Goal: Task Accomplishment & Management: Use online tool/utility

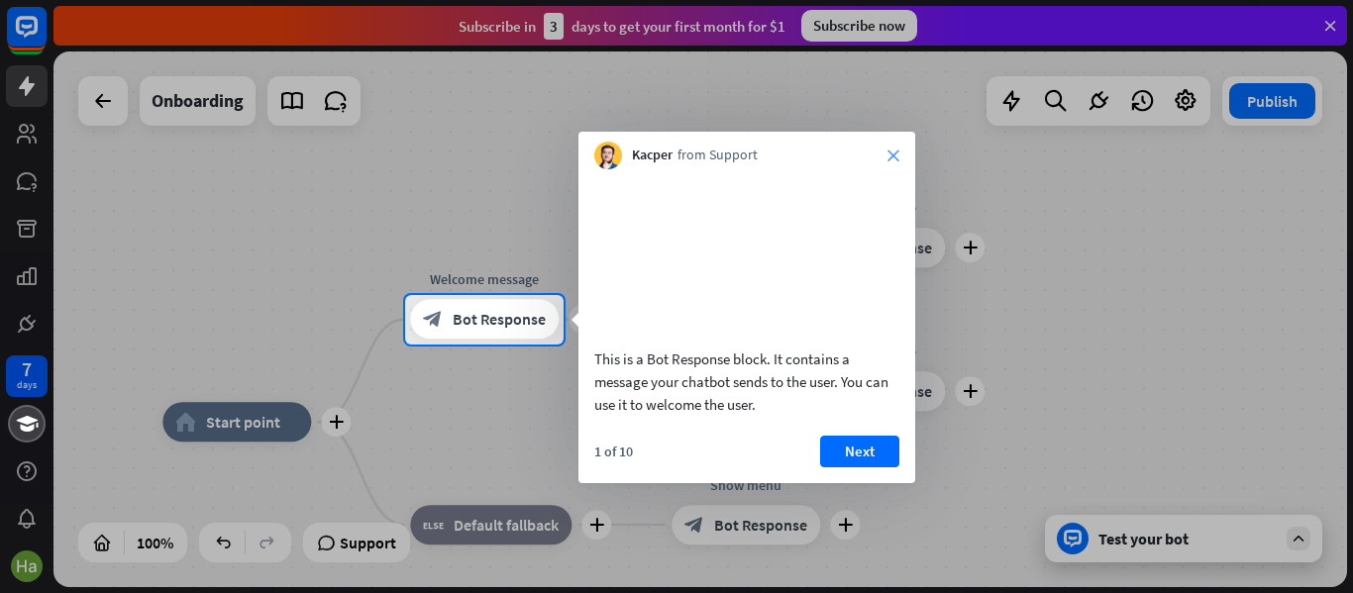
click at [892, 150] on icon "close" at bounding box center [894, 156] width 12 height 12
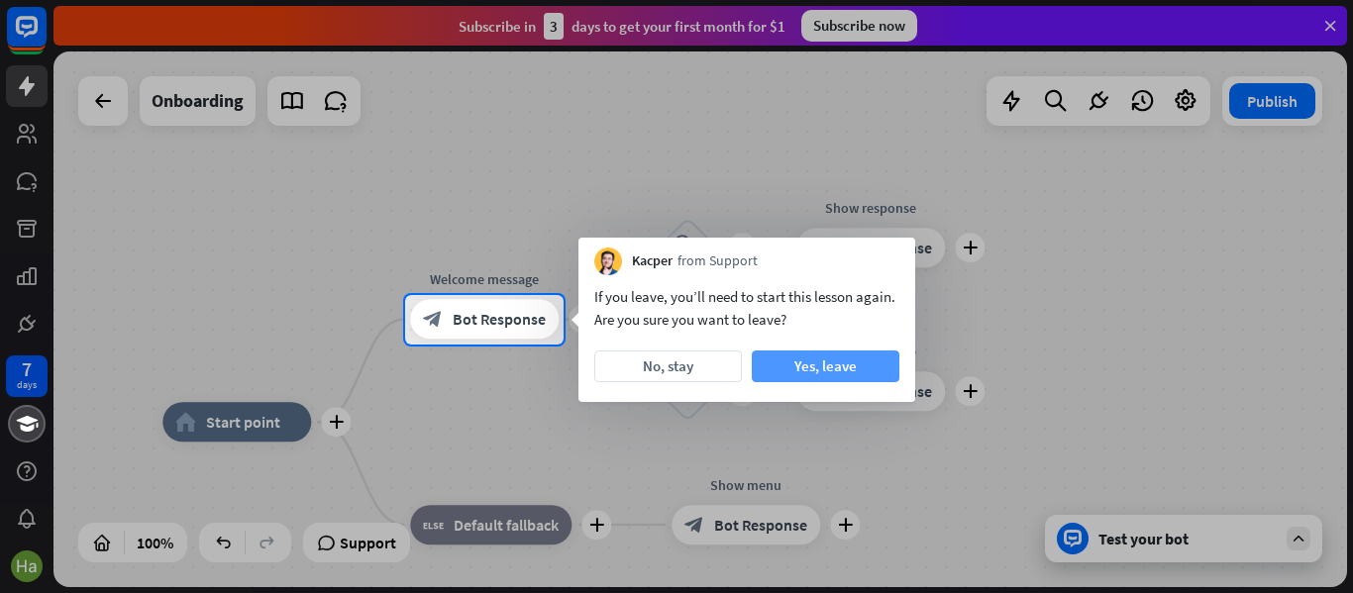
click at [777, 374] on button "Yes, leave" at bounding box center [826, 367] width 148 height 32
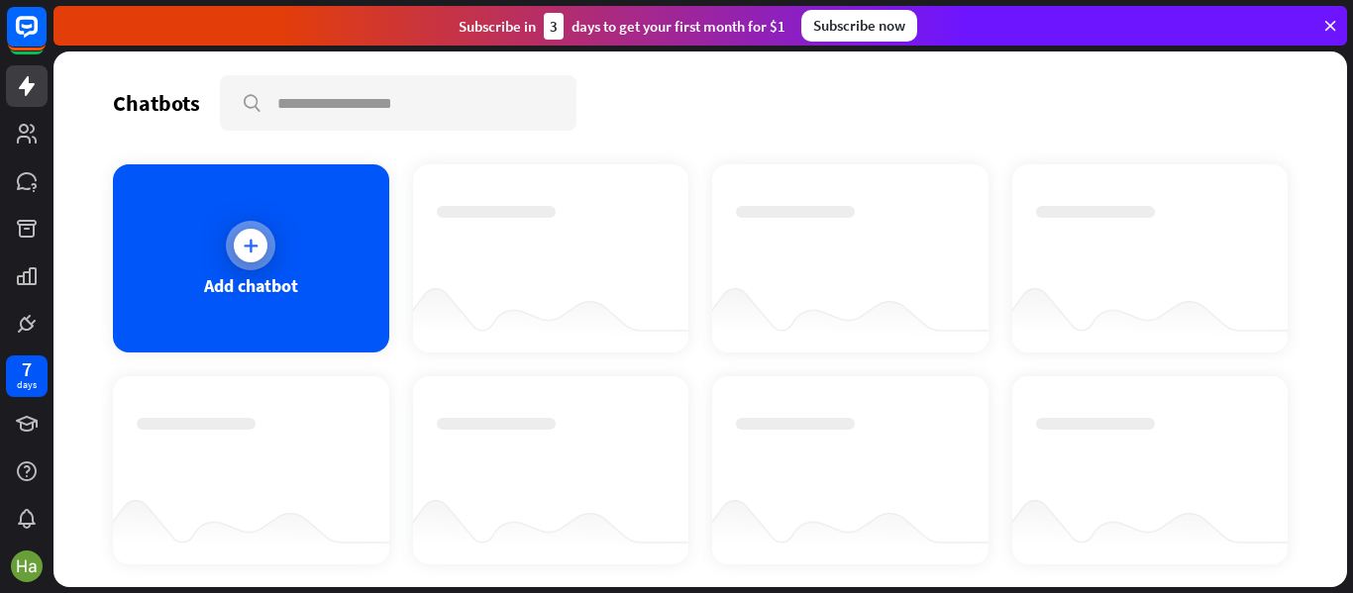
click at [252, 250] on icon at bounding box center [251, 246] width 20 height 20
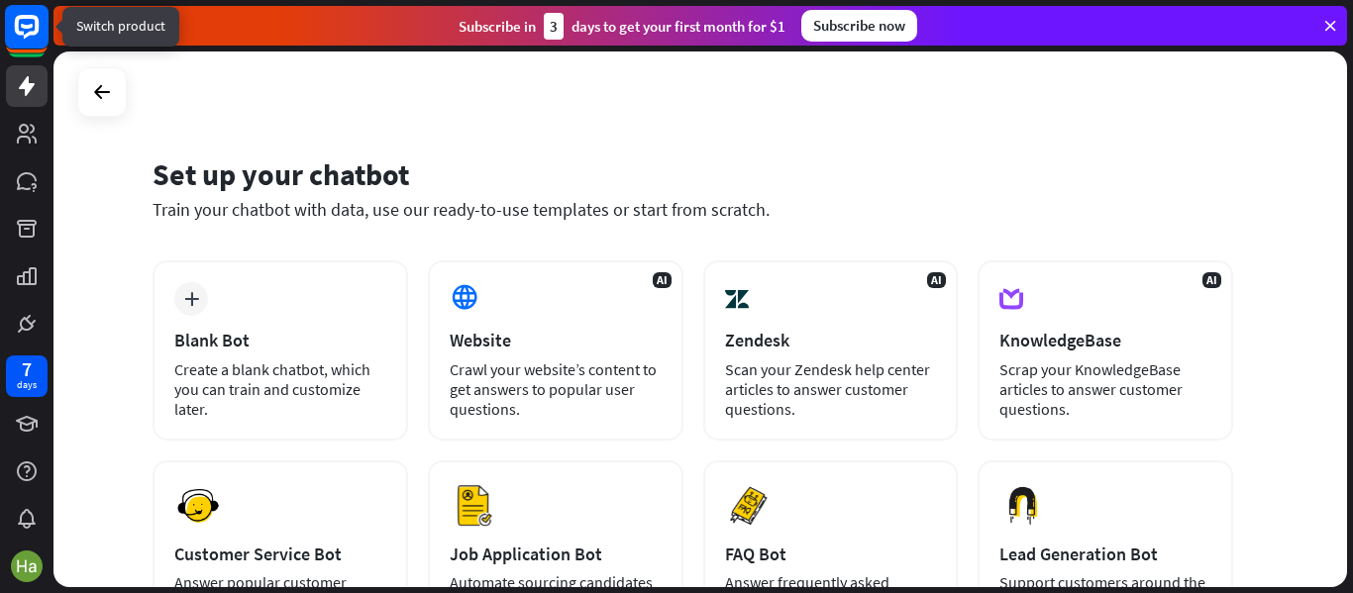
click at [39, 37] on rect at bounding box center [27, 27] width 44 height 44
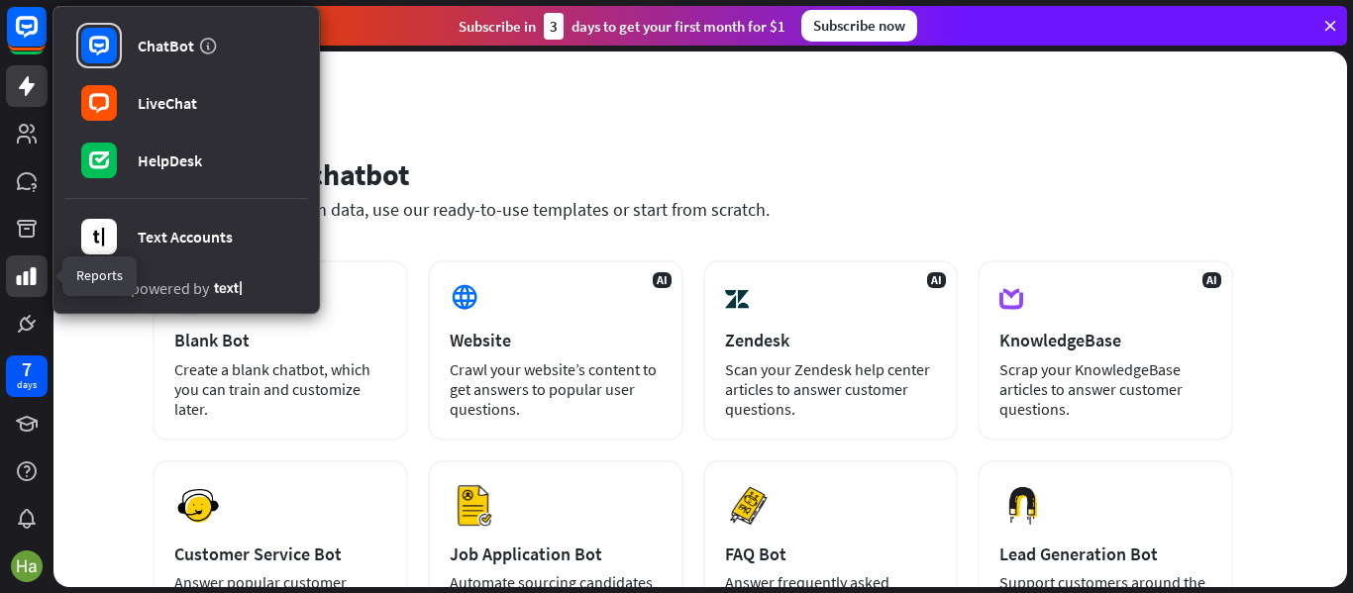
click at [30, 272] on icon at bounding box center [27, 276] width 24 height 24
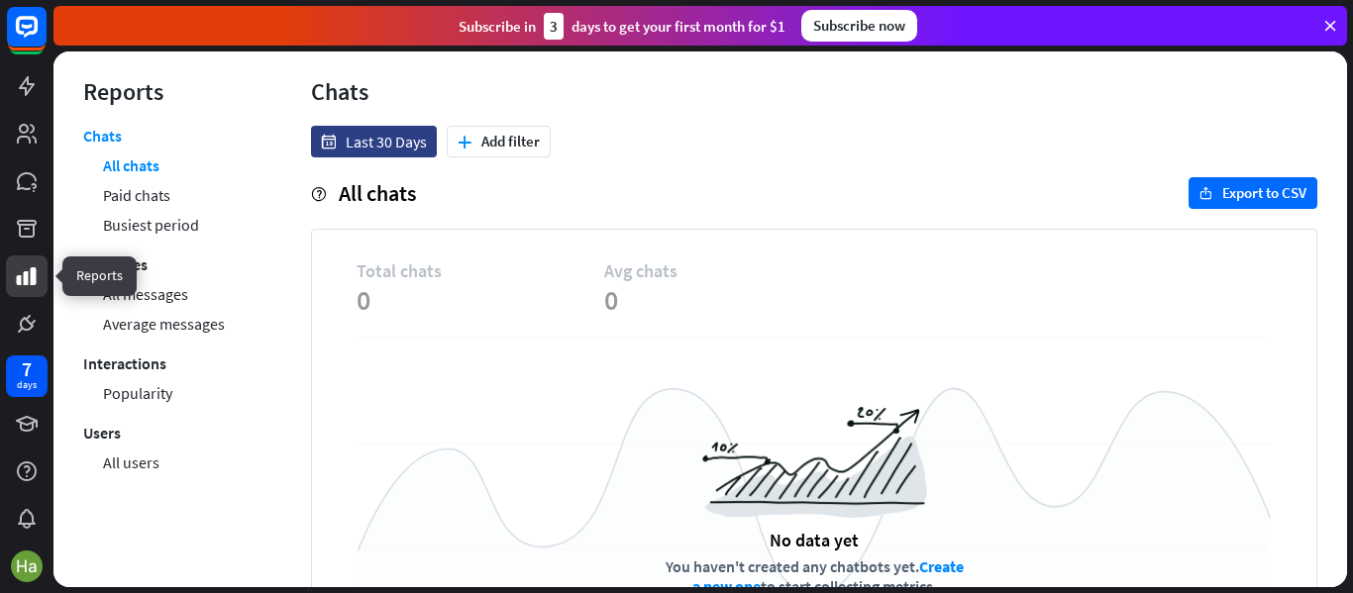
click at [30, 272] on icon at bounding box center [27, 276] width 24 height 24
click at [474, 141] on button "plus Add filter" at bounding box center [499, 142] width 104 height 32
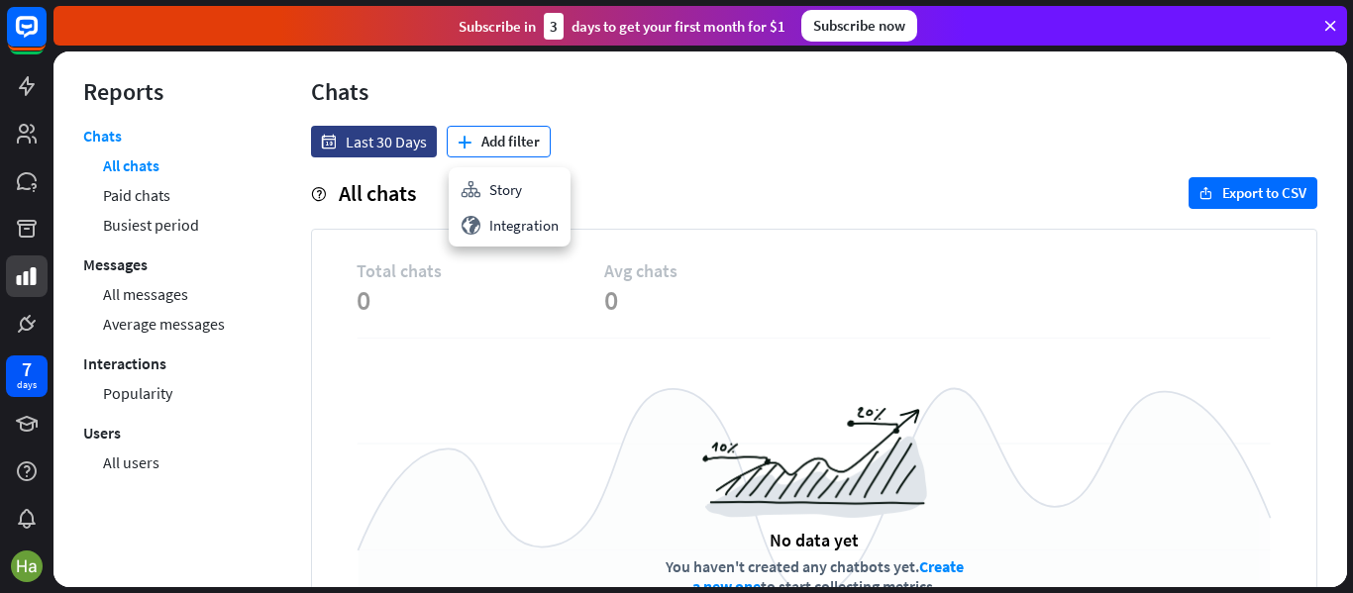
click at [474, 141] on button "plus Add filter" at bounding box center [499, 142] width 104 height 32
click at [492, 185] on div "stories Story" at bounding box center [510, 189] width 114 height 36
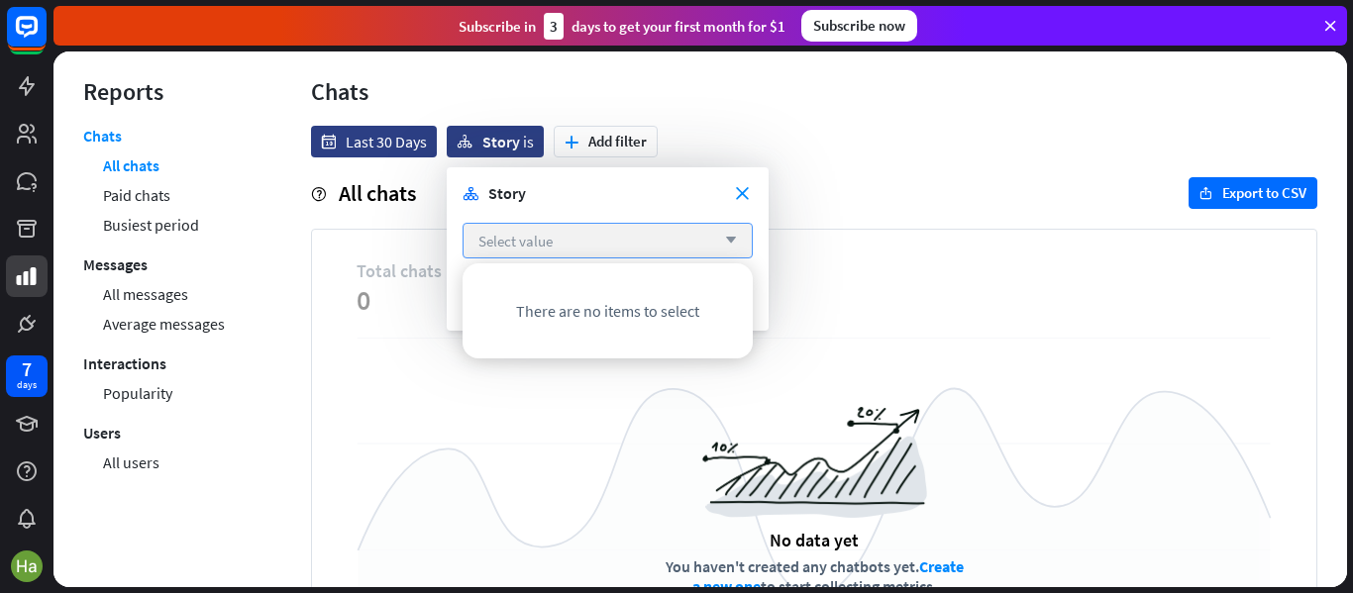
click at [547, 240] on span "Select value" at bounding box center [515, 241] width 74 height 19
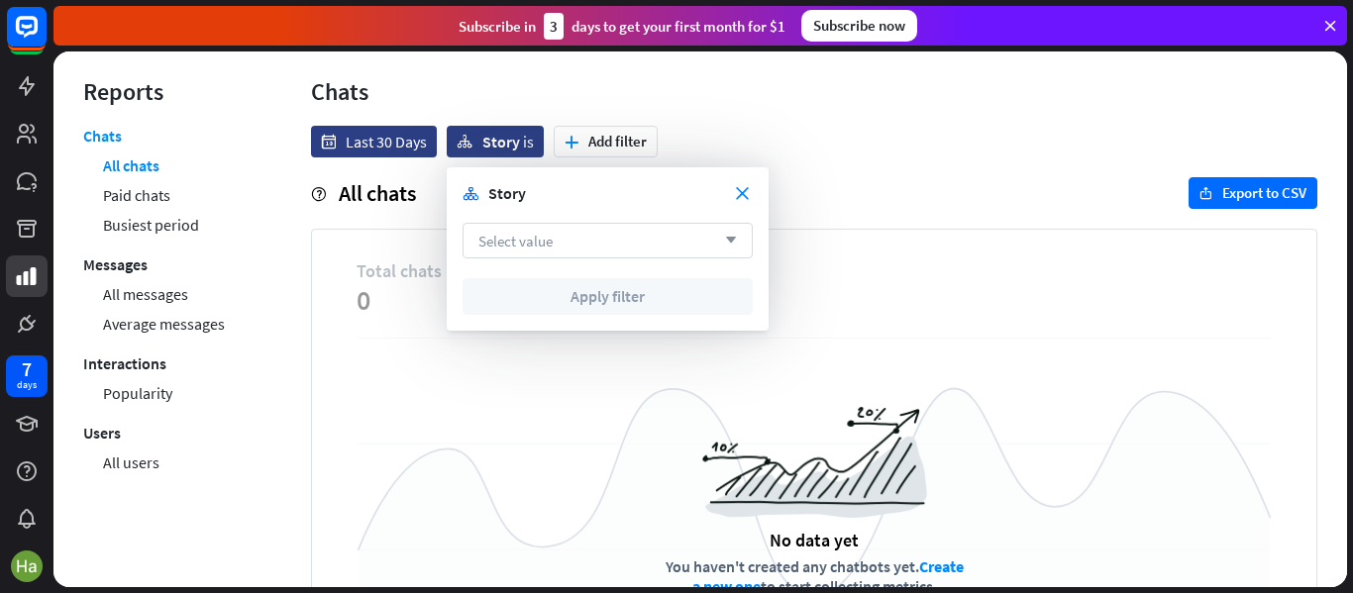
click at [729, 244] on icon "arrow_down" at bounding box center [726, 241] width 22 height 12
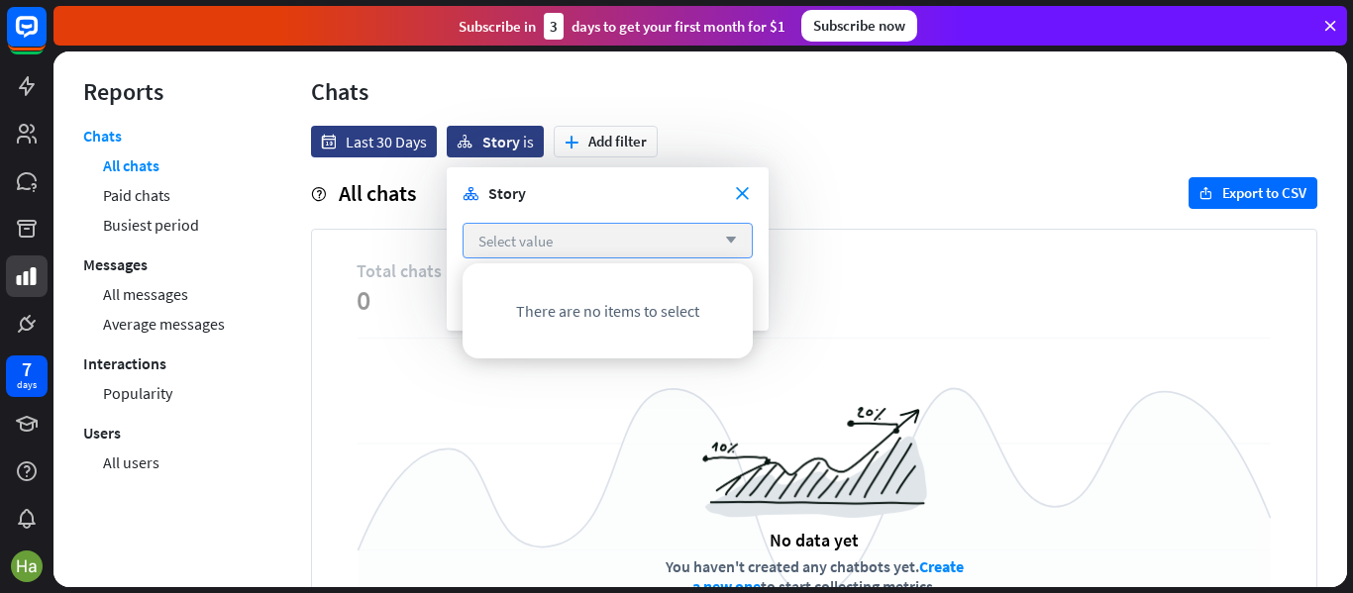
click at [729, 244] on icon "arrow_down" at bounding box center [726, 241] width 22 height 12
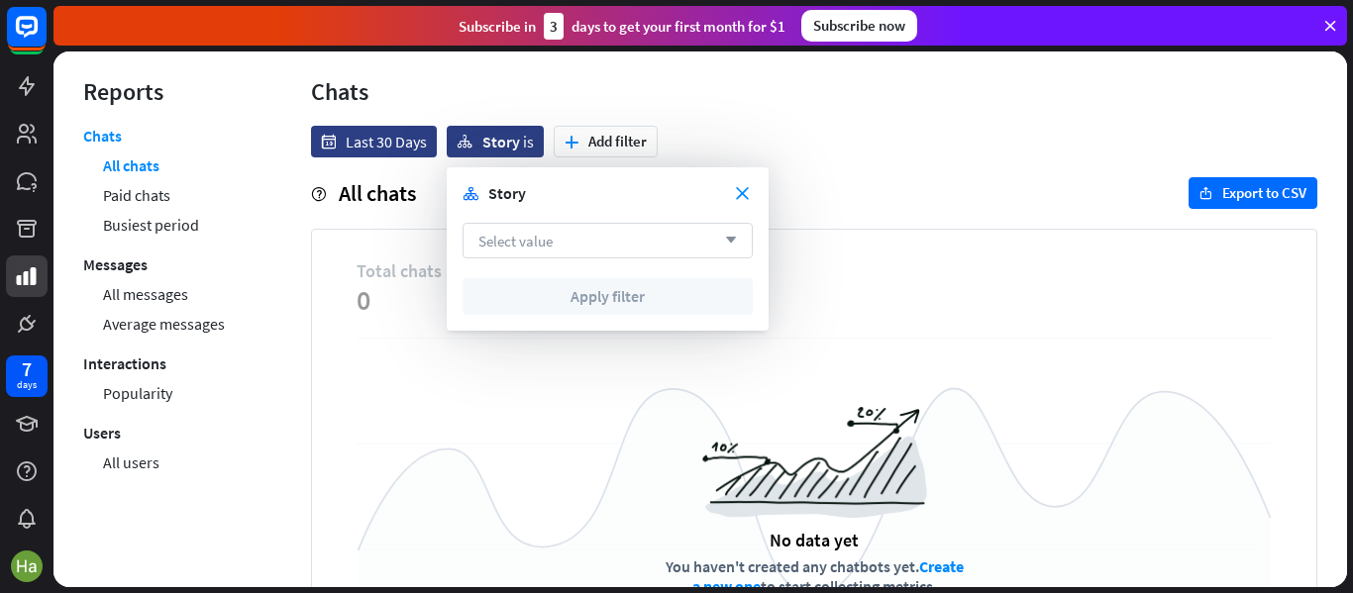
click at [552, 245] on span "Select value" at bounding box center [515, 241] width 74 height 19
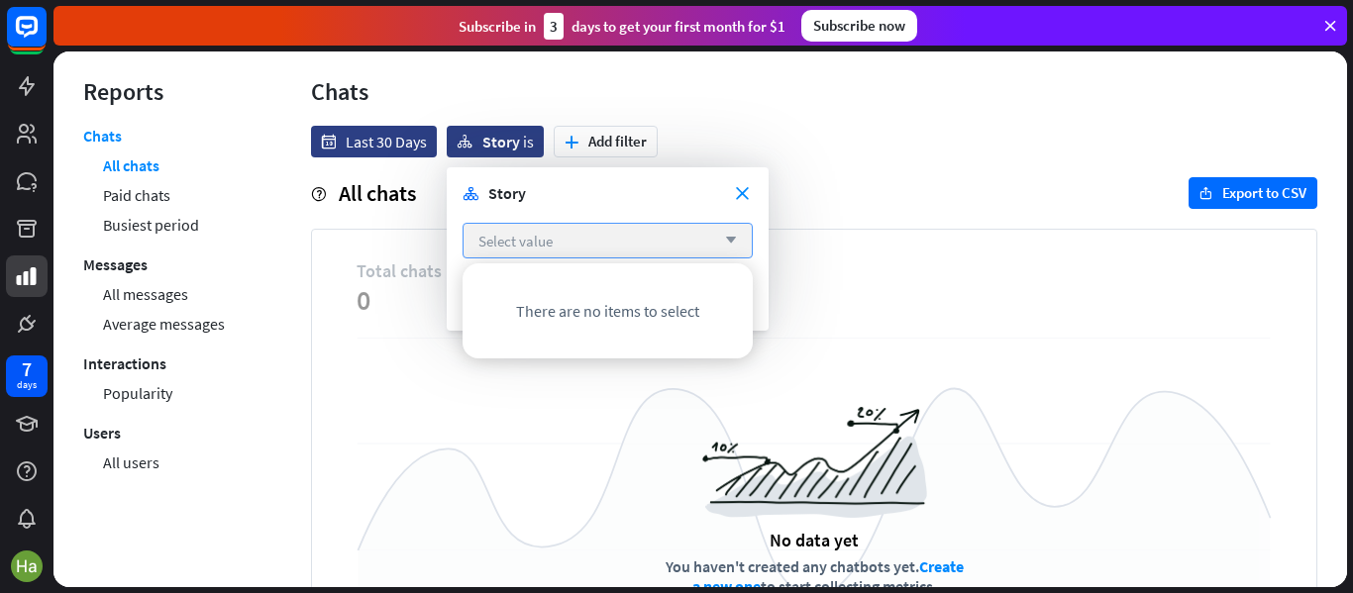
click at [516, 244] on span "Select value" at bounding box center [515, 241] width 74 height 19
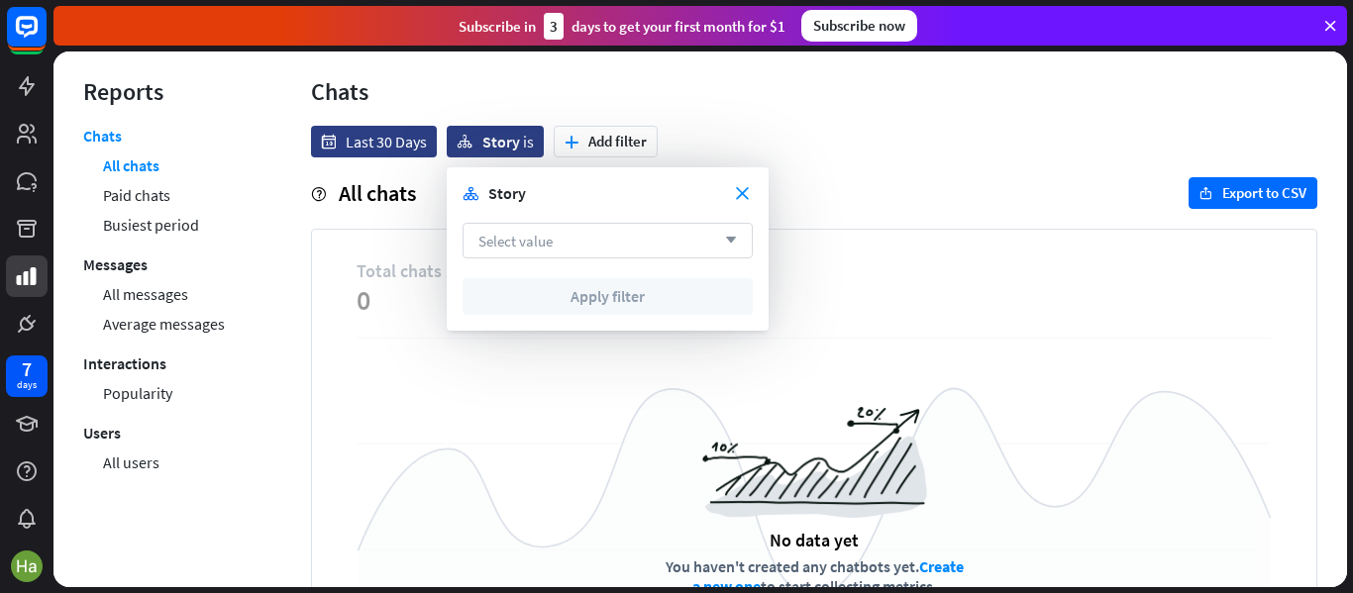
click at [524, 237] on span "Select value" at bounding box center [515, 241] width 74 height 19
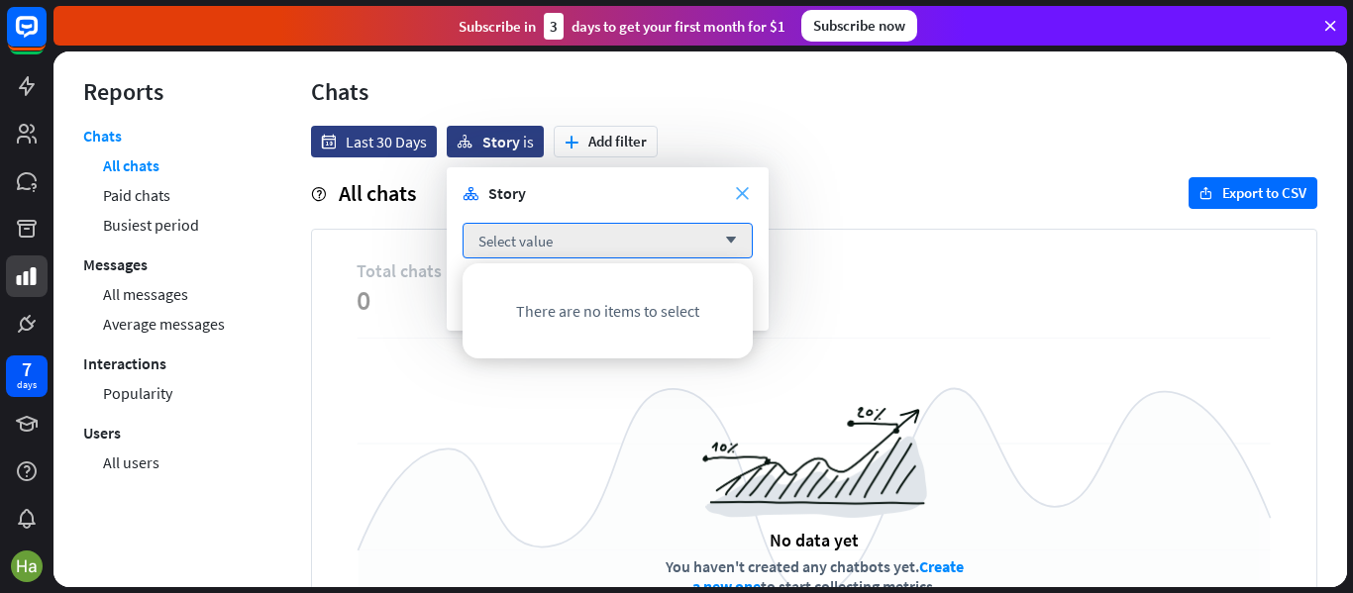
click at [741, 194] on icon "close" at bounding box center [742, 193] width 13 height 13
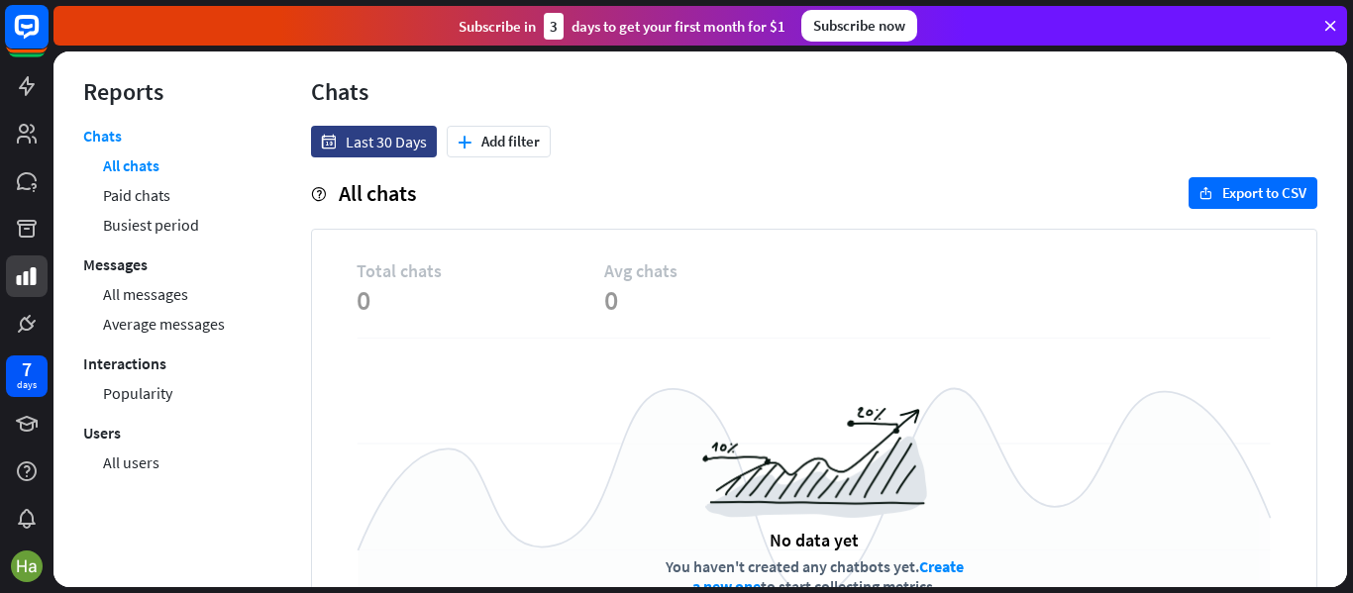
click at [18, 26] on icon at bounding box center [27, 27] width 24 height 24
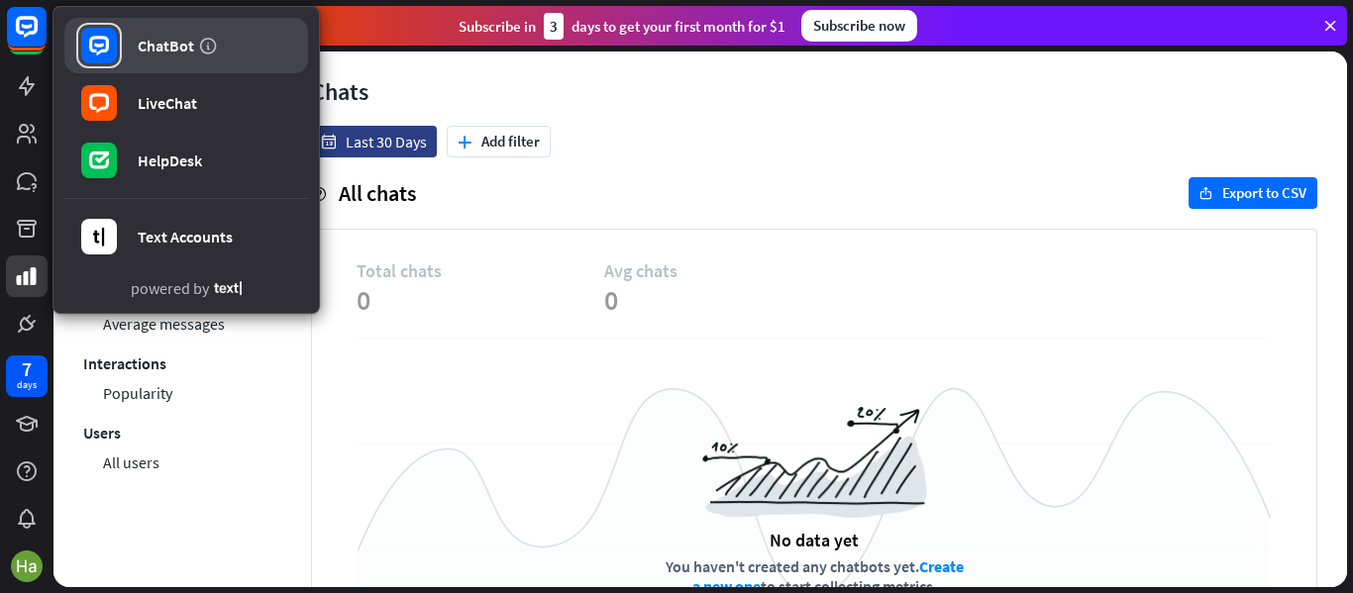
click at [145, 42] on div "ChatBot" at bounding box center [166, 46] width 56 height 20
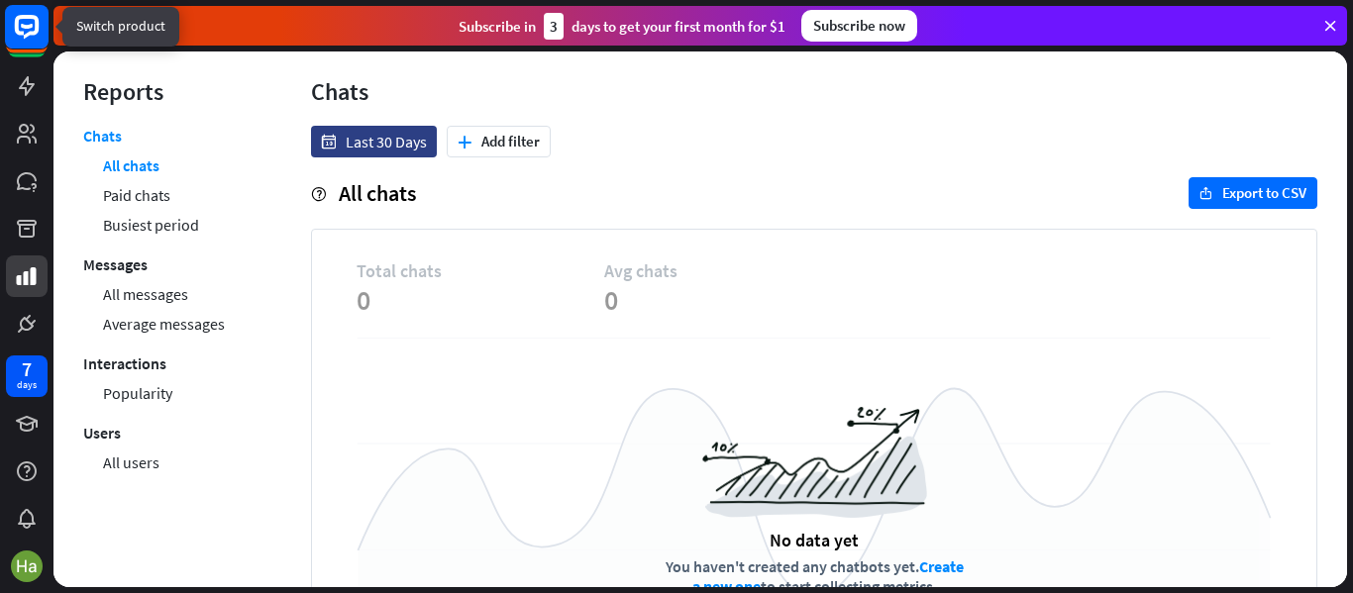
click at [25, 21] on rect at bounding box center [27, 27] width 44 height 44
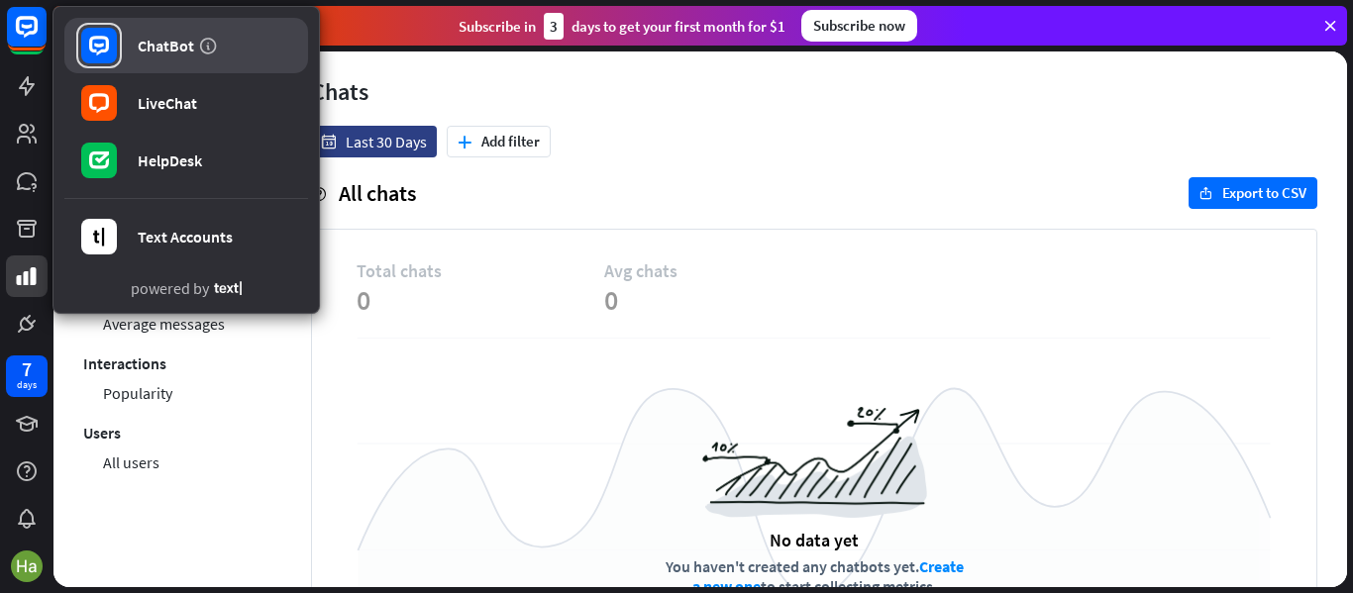
click at [100, 43] on rect at bounding box center [99, 46] width 36 height 36
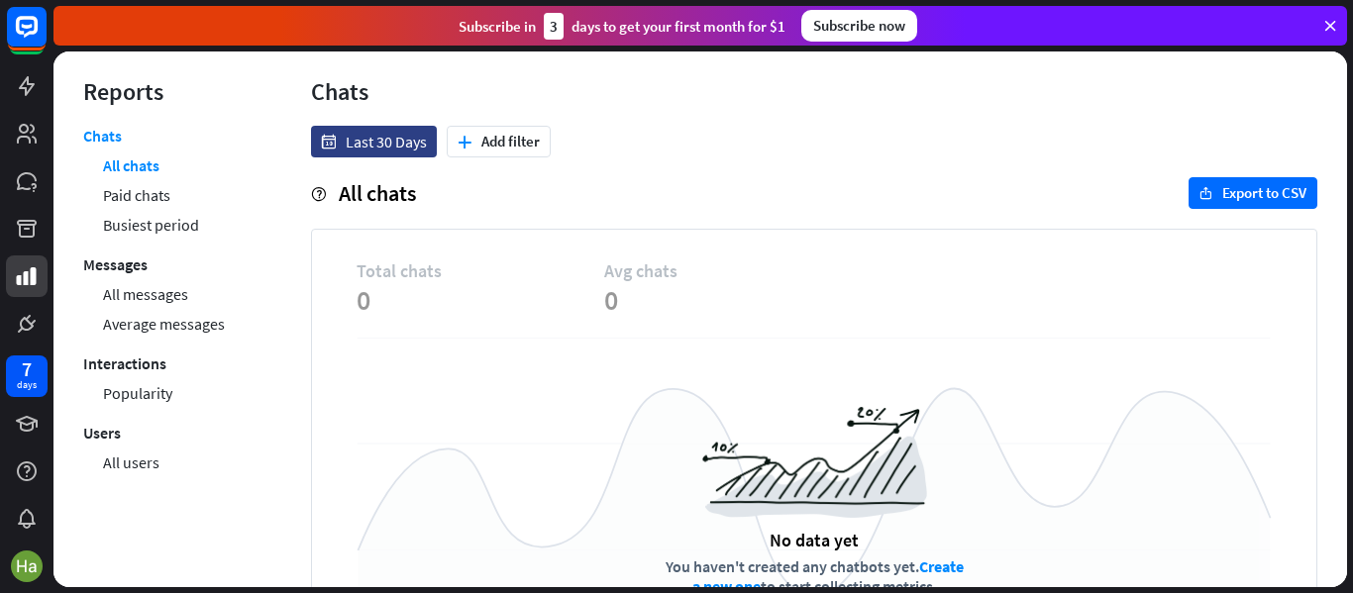
click at [100, 43] on link "ChatBot" at bounding box center [143, 39] width 205 height 47
click at [26, 80] on icon at bounding box center [27, 86] width 16 height 20
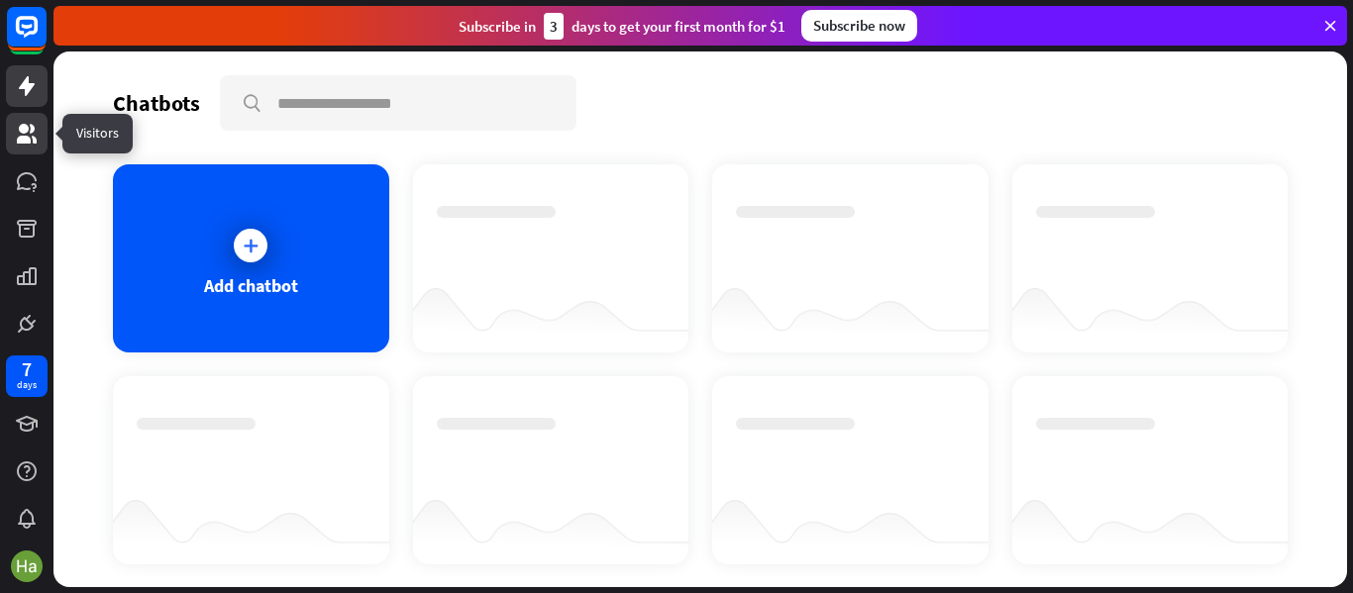
click at [33, 131] on icon at bounding box center [27, 134] width 20 height 20
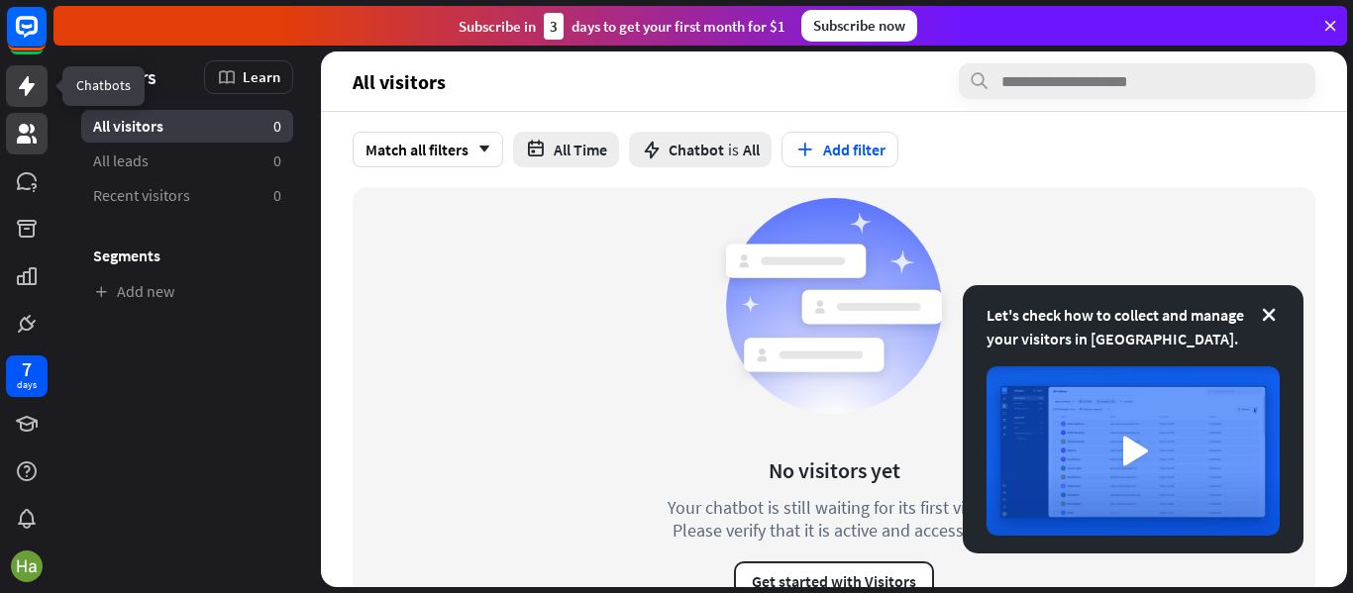
click at [20, 86] on icon at bounding box center [27, 86] width 24 height 24
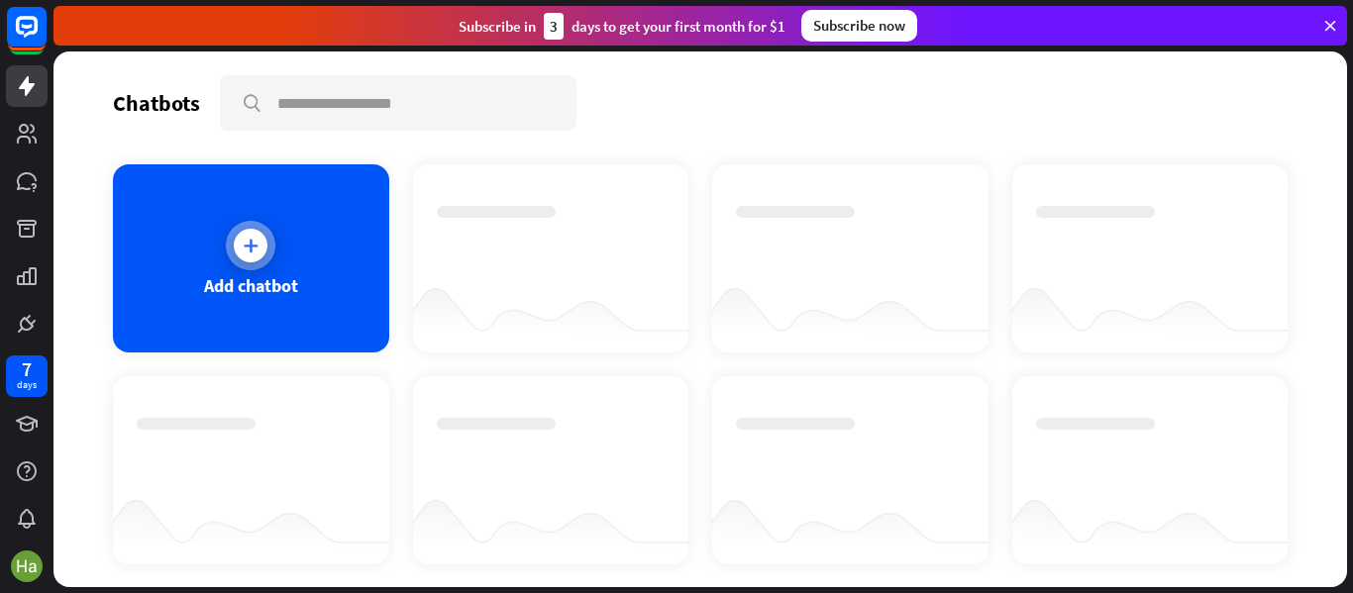
click at [236, 245] on div at bounding box center [251, 246] width 34 height 34
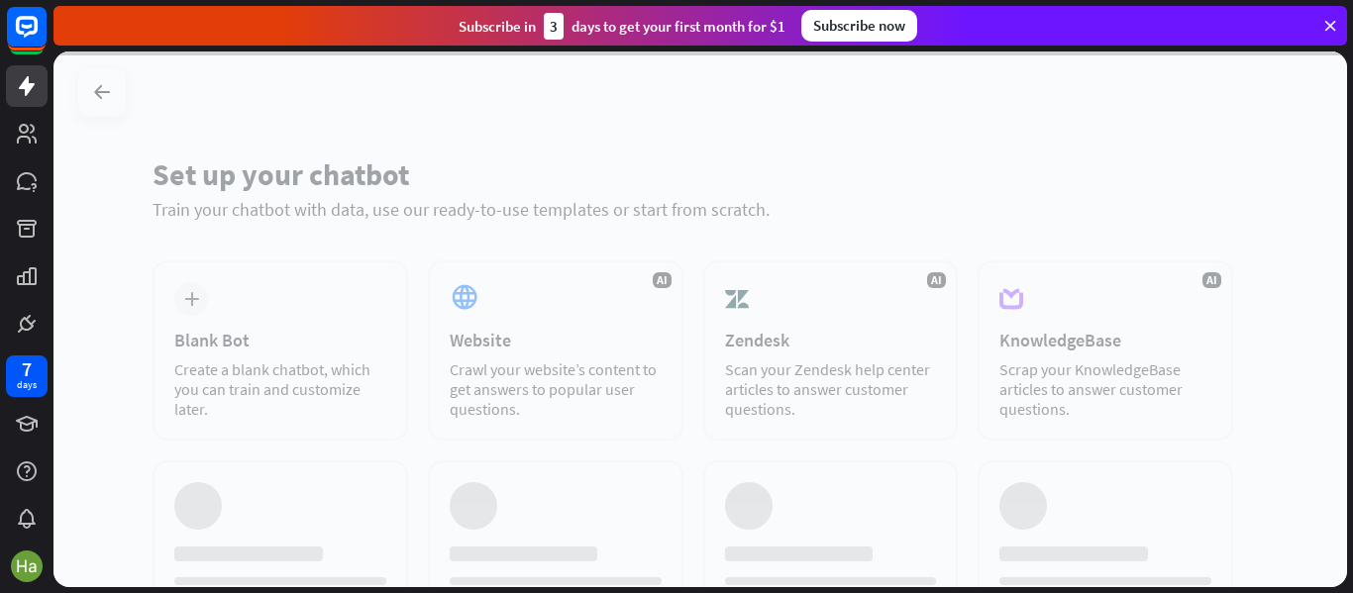
click at [236, 245] on div at bounding box center [700, 320] width 1294 height 536
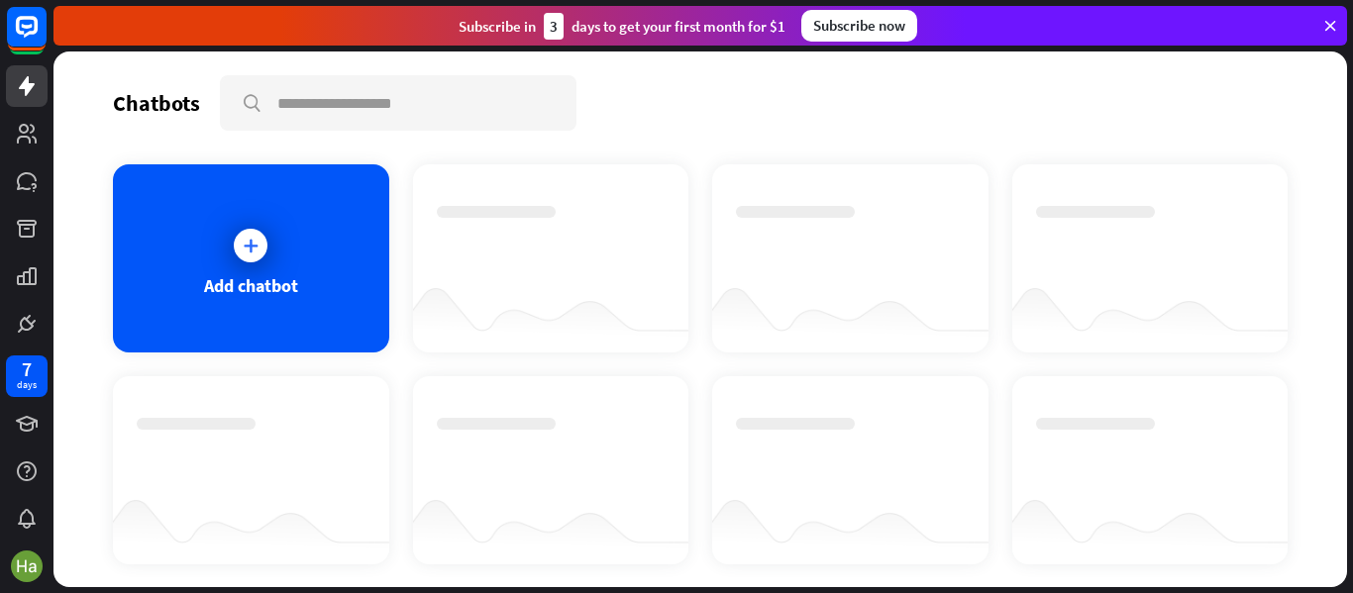
click at [1331, 24] on icon at bounding box center [1330, 26] width 18 height 18
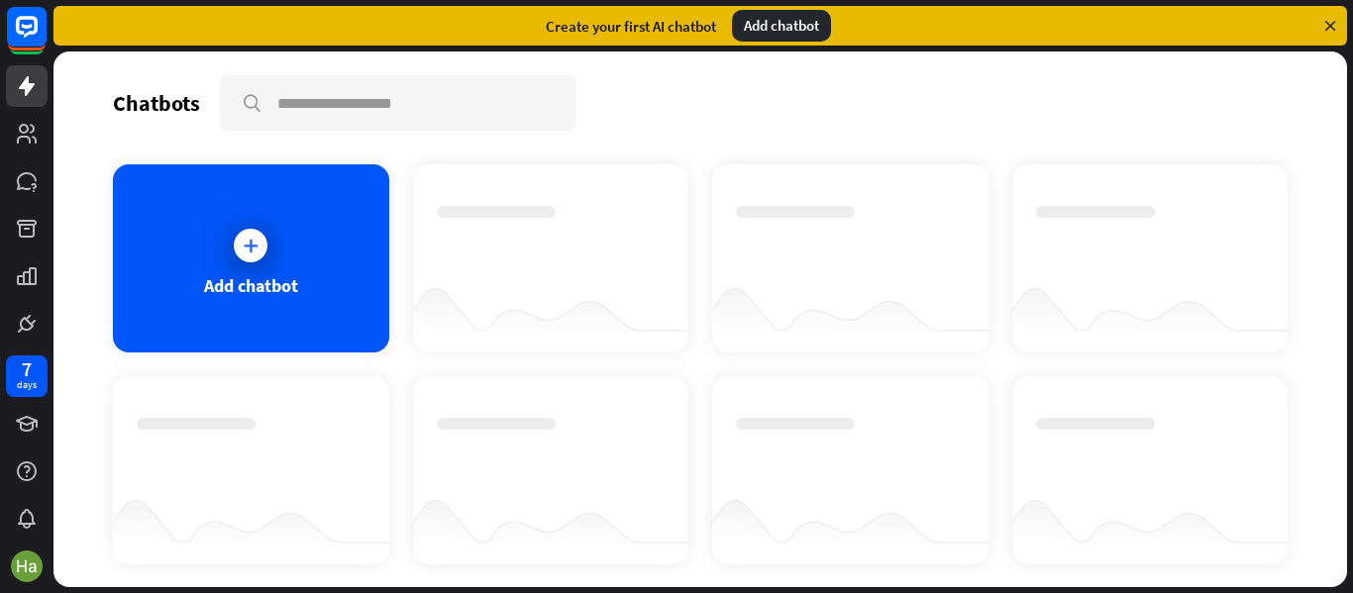
click at [770, 12] on div "Add chatbot" at bounding box center [781, 26] width 99 height 32
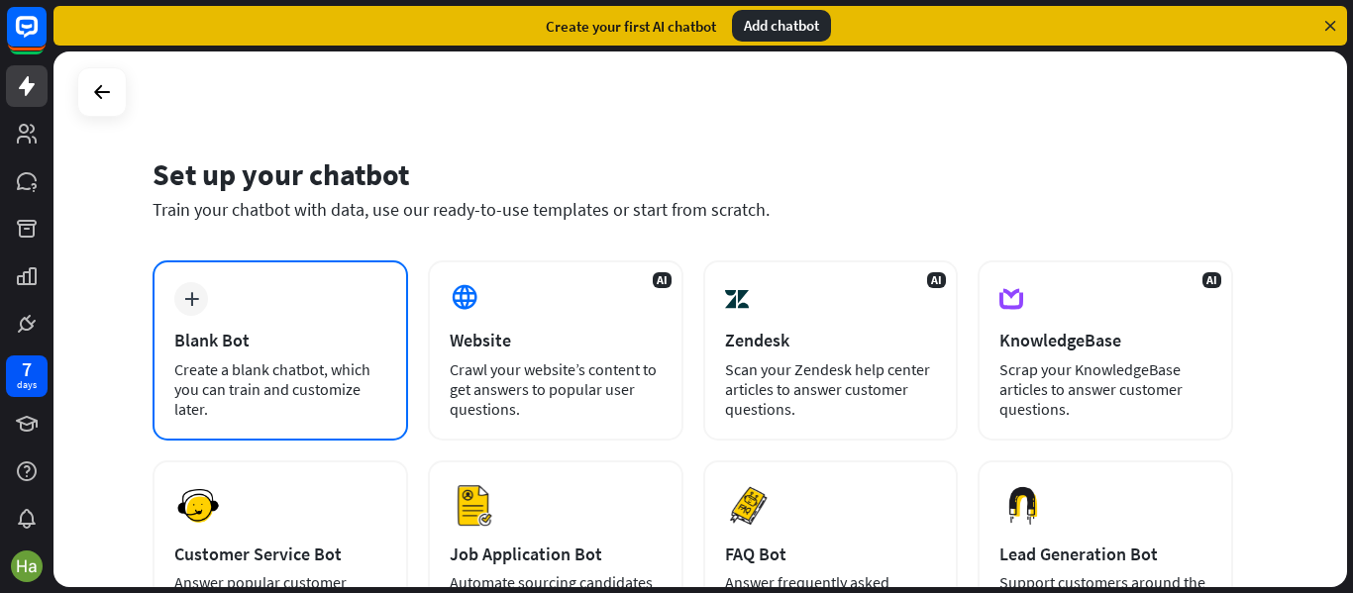
click at [193, 304] on icon "plus" at bounding box center [191, 299] width 15 height 14
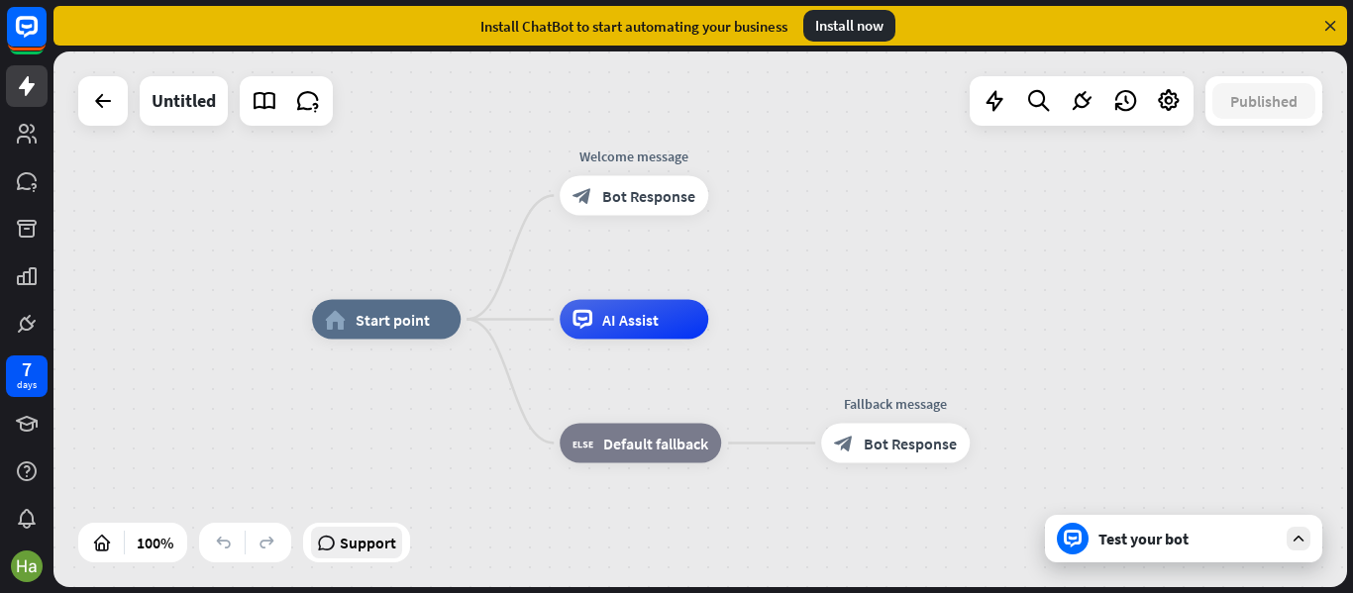
click at [356, 540] on span "Support" at bounding box center [368, 543] width 56 height 32
